Goal: Find specific page/section: Find specific page/section

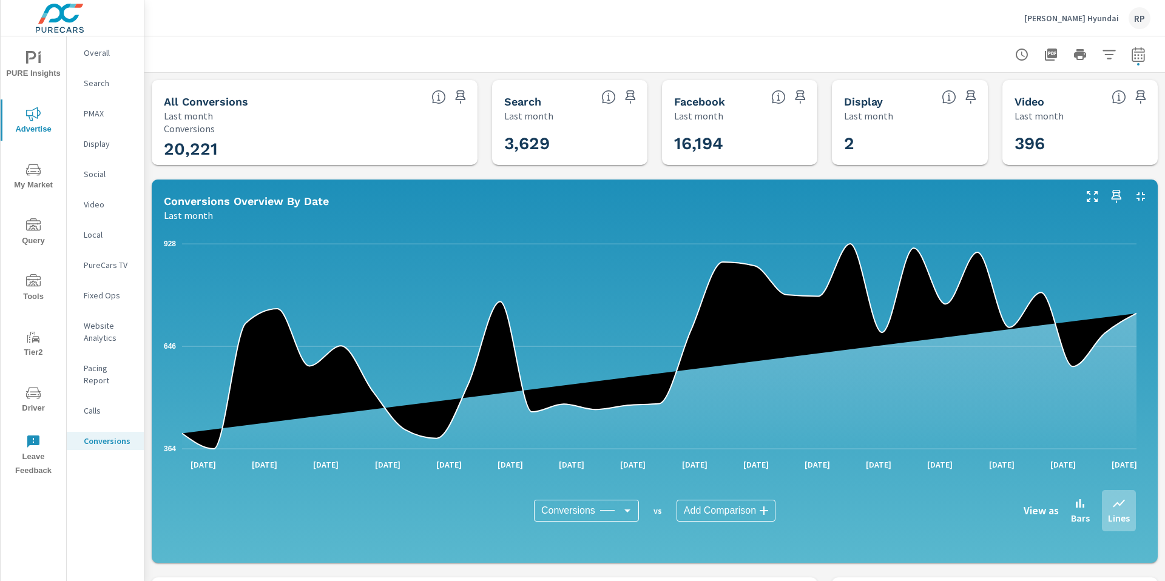
scroll to position [728, 0]
click at [1142, 17] on div "RP" at bounding box center [1140, 18] width 22 height 22
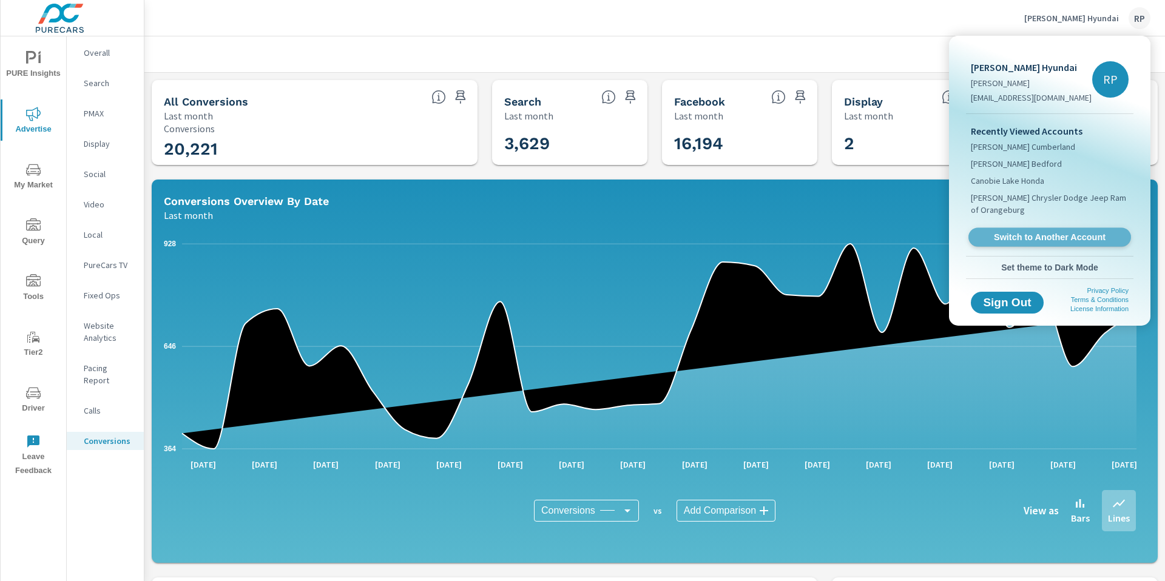
click at [1048, 242] on link "Switch to Another Account" at bounding box center [1050, 237] width 163 height 19
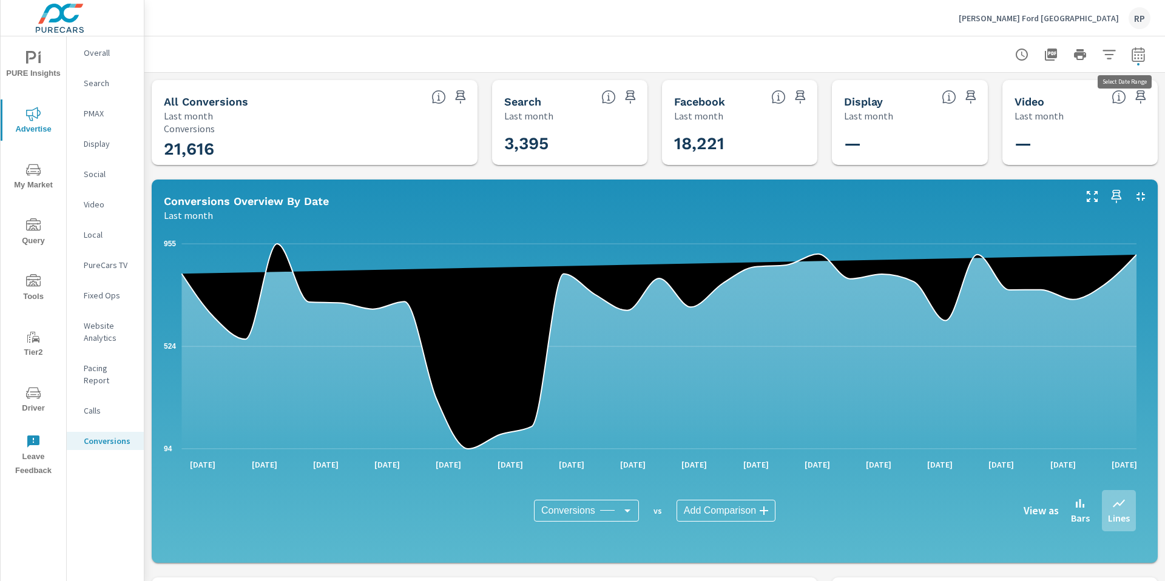
click at [1133, 56] on icon "button" at bounding box center [1138, 54] width 15 height 15
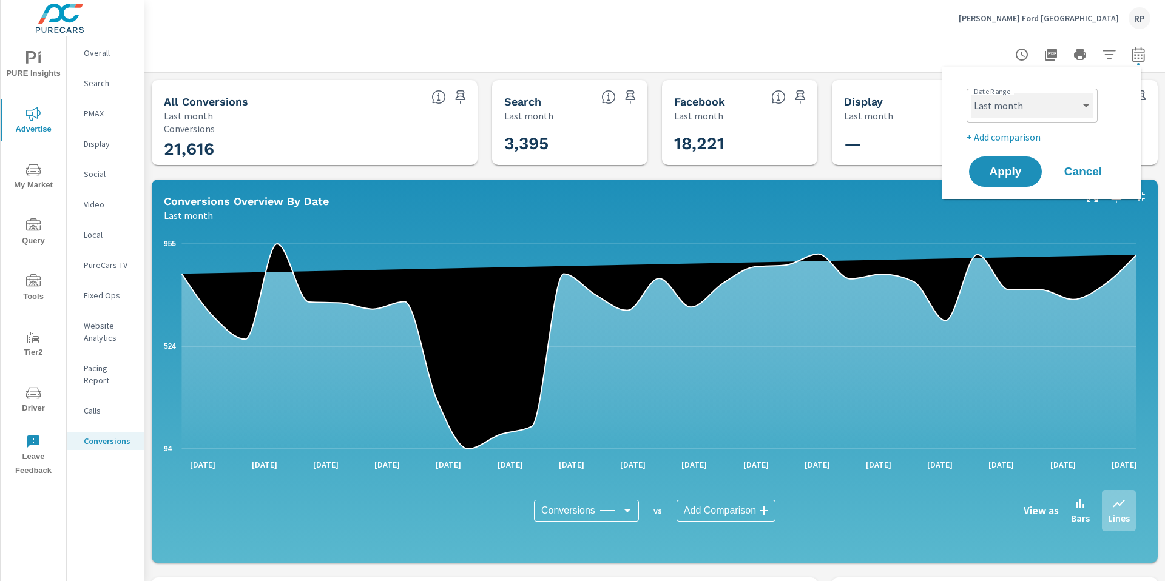
click at [1034, 111] on select "Custom Yesterday Last week Last 7 days Last 14 days Last 30 days Last 45 days L…" at bounding box center [1032, 105] width 121 height 24
click at [972, 93] on select "Custom Yesterday Last week Last 7 days Last 14 days Last 30 days Last 45 days L…" at bounding box center [1032, 105] width 121 height 24
select select "Last 30 days"
click at [1015, 161] on button "Apply" at bounding box center [1005, 172] width 75 height 32
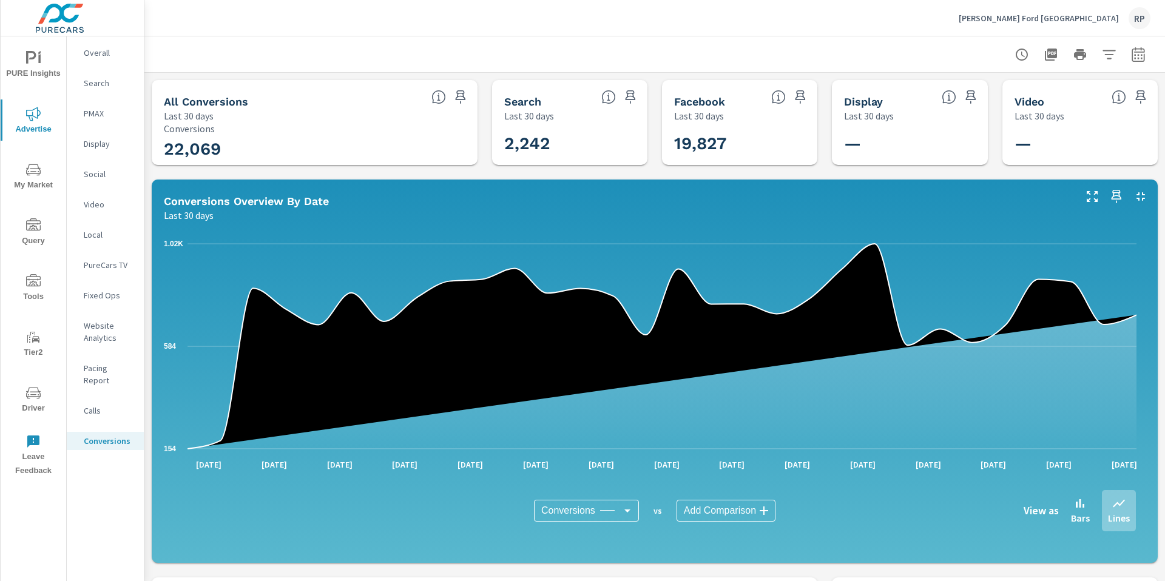
click at [43, 63] on span "PURE Insights" at bounding box center [33, 66] width 58 height 30
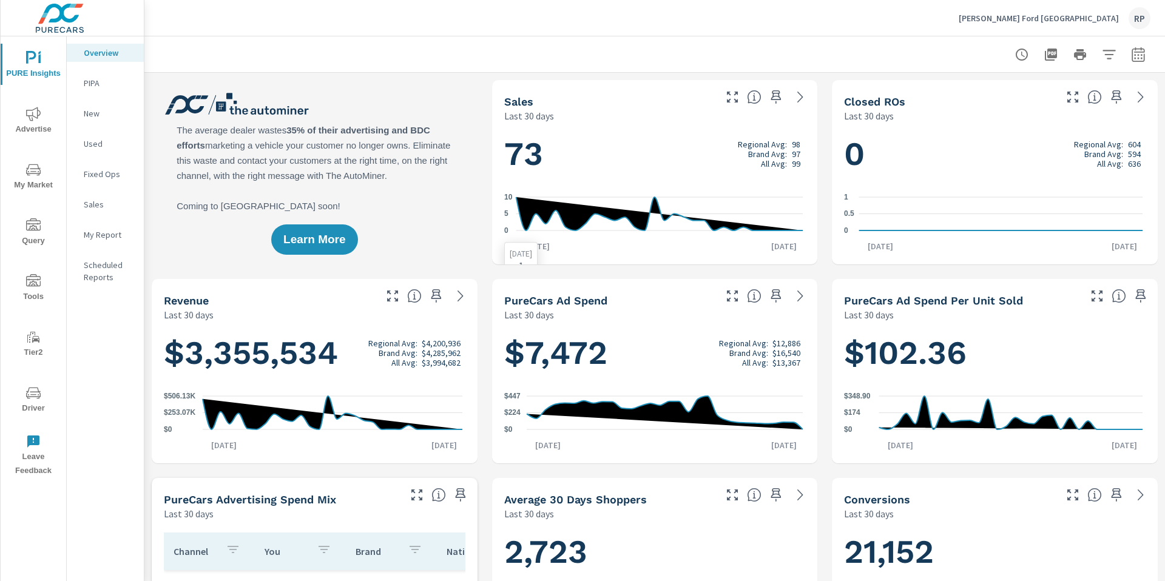
scroll to position [1, 0]
drag, startPoint x: 32, startPoint y: 144, endPoint x: 38, endPoint y: 140, distance: 7.4
click at [34, 143] on div "PURE Insights Advertise My Market Query Tools Tier2 Driver Leave Feedback" at bounding box center [34, 259] width 66 height 447
click at [38, 132] on span "Advertise" at bounding box center [33, 122] width 58 height 30
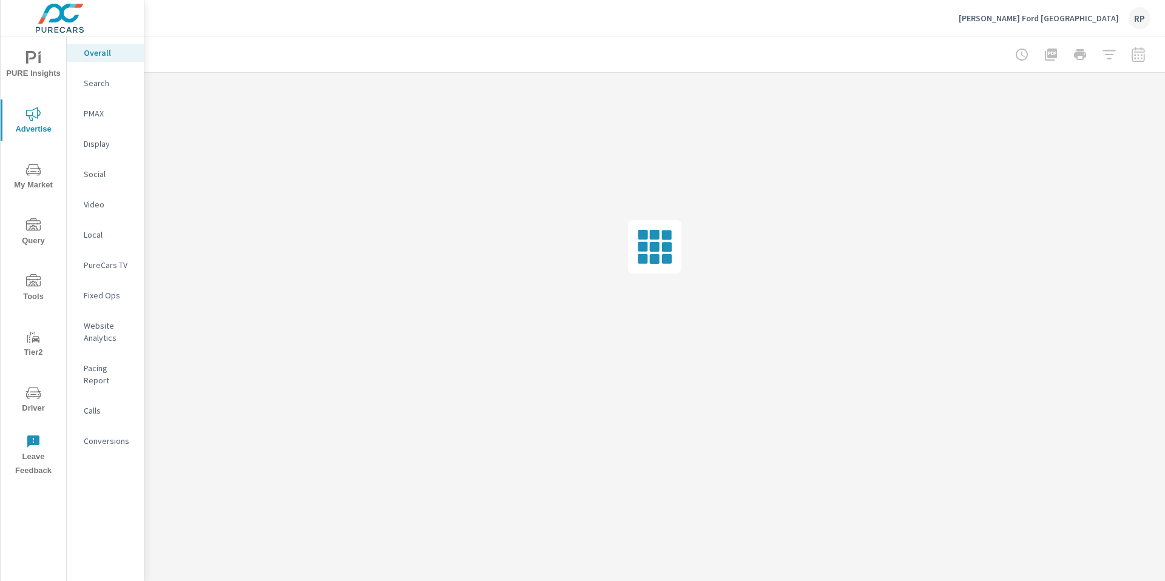
click at [87, 175] on p "Social" at bounding box center [109, 174] width 50 height 12
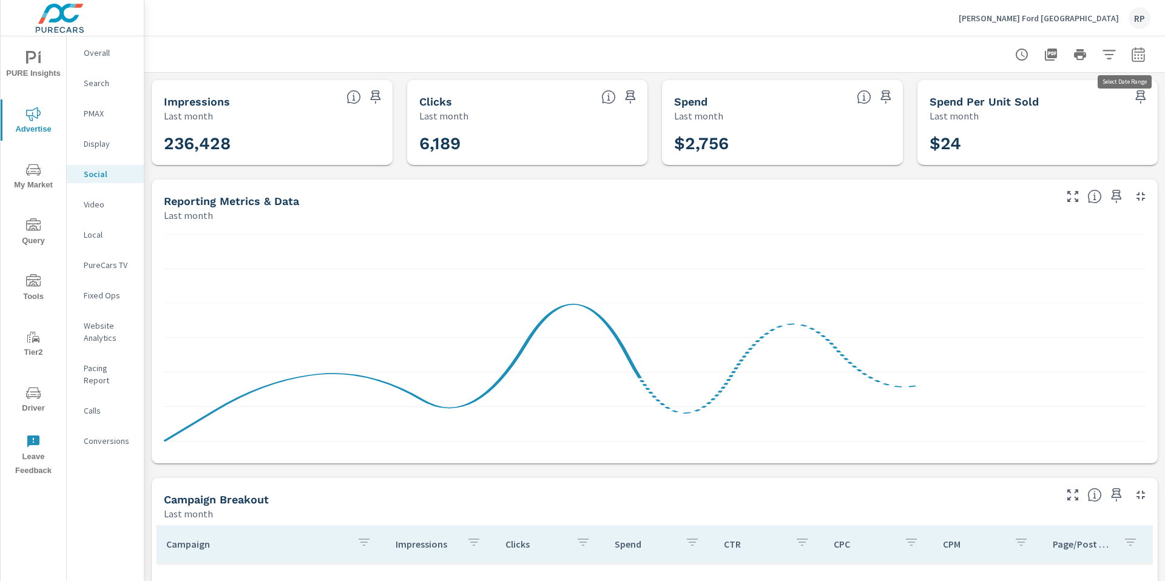
click at [1131, 56] on icon "button" at bounding box center [1138, 54] width 15 height 15
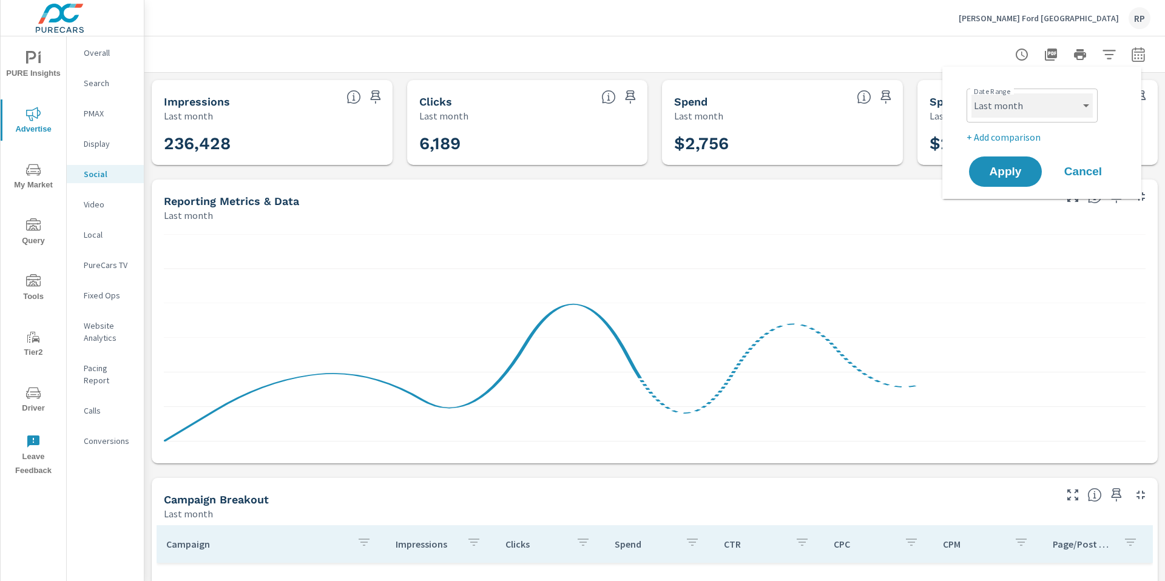
click at [1054, 95] on select "Custom Yesterday Last week Last 7 days Last 14 days Last 30 days Last 45 days L…" at bounding box center [1032, 105] width 121 height 24
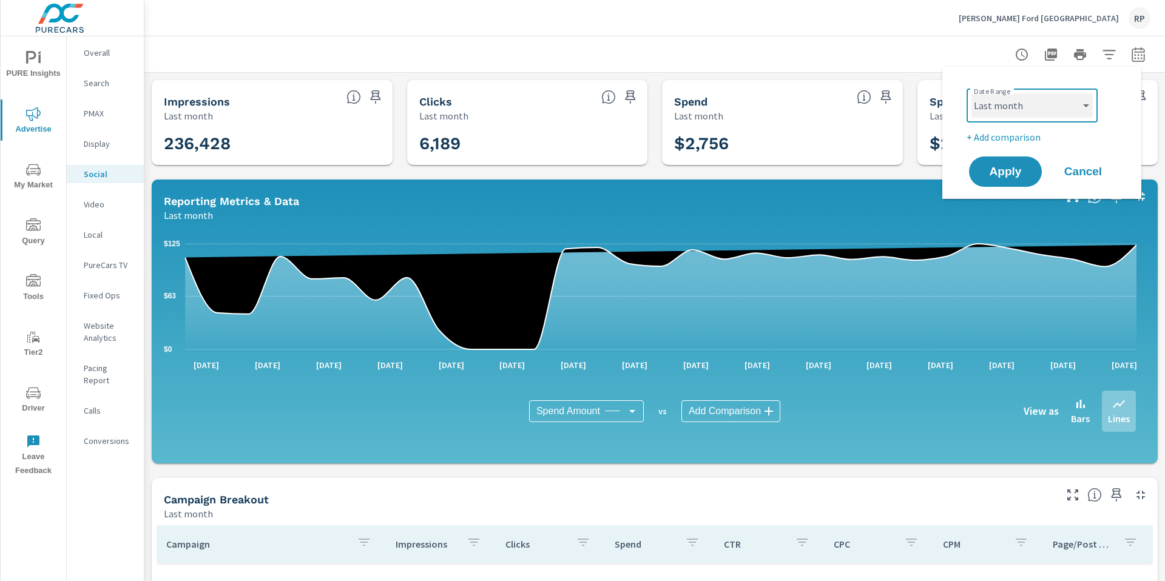
click at [972, 93] on select "Custom Yesterday Last week Last 7 days Last 14 days Last 30 days Last 45 days L…" at bounding box center [1032, 105] width 121 height 24
select select "Month to date"
click at [1012, 172] on span "Apply" at bounding box center [1006, 172] width 50 height 12
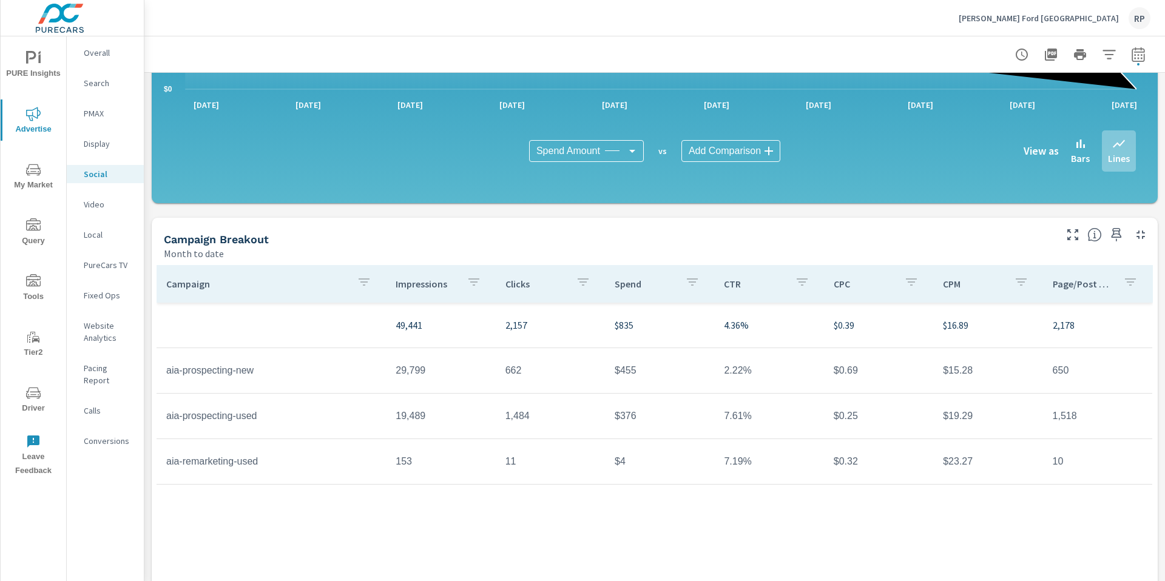
scroll to position [278, 0]
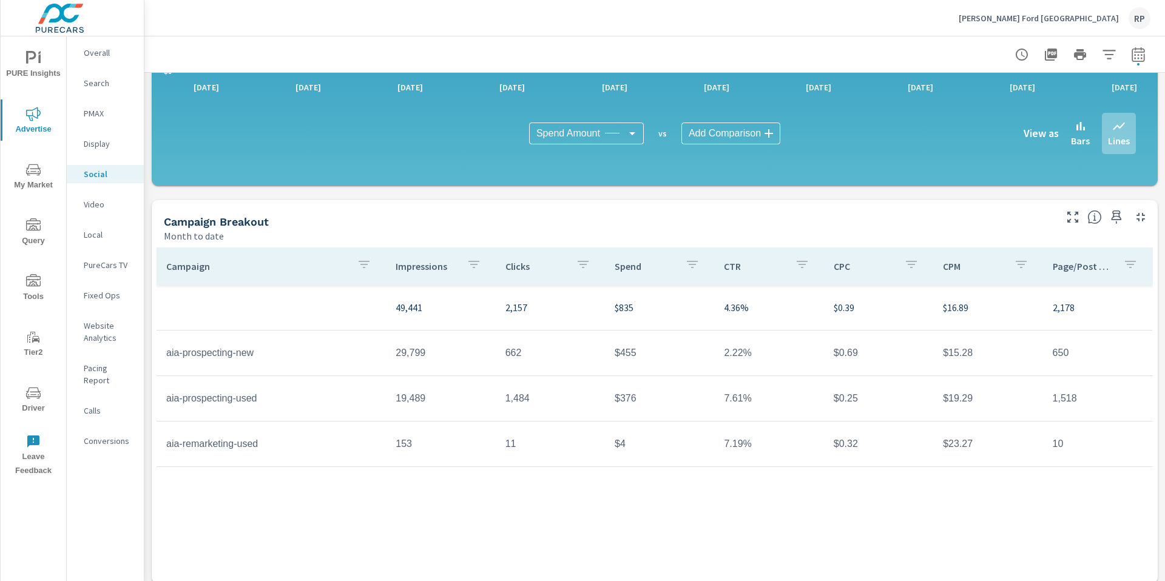
click at [36, 390] on icon "nav menu" at bounding box center [33, 393] width 15 height 15
